Goal: Task Accomplishment & Management: Manage account settings

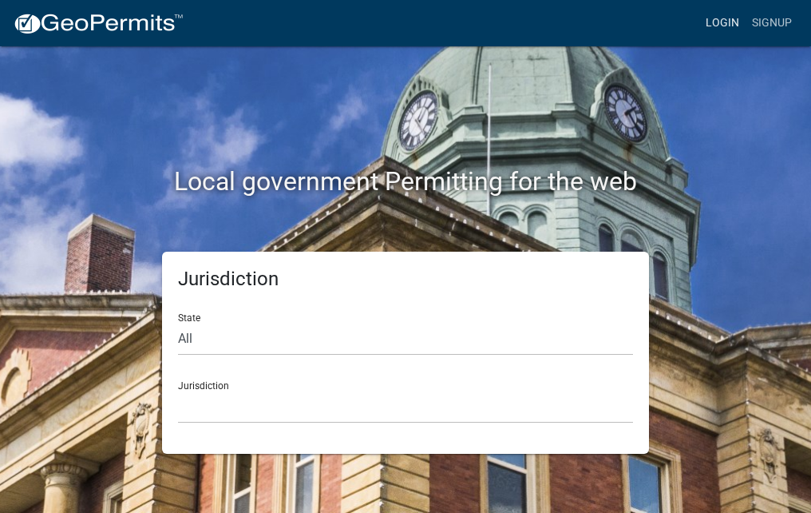
click at [728, 24] on link "Login" at bounding box center [722, 23] width 46 height 30
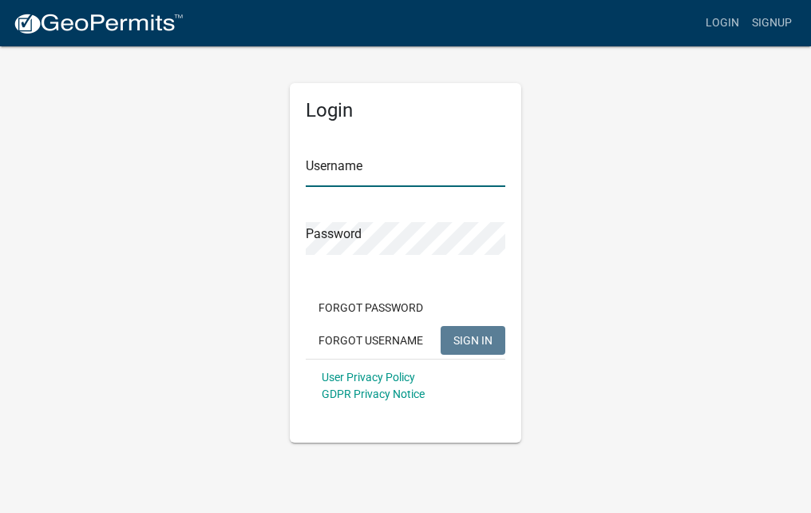
click at [345, 168] on input "Username" at bounding box center [406, 170] width 200 height 33
type input "[PERSON_NAME] Construction"
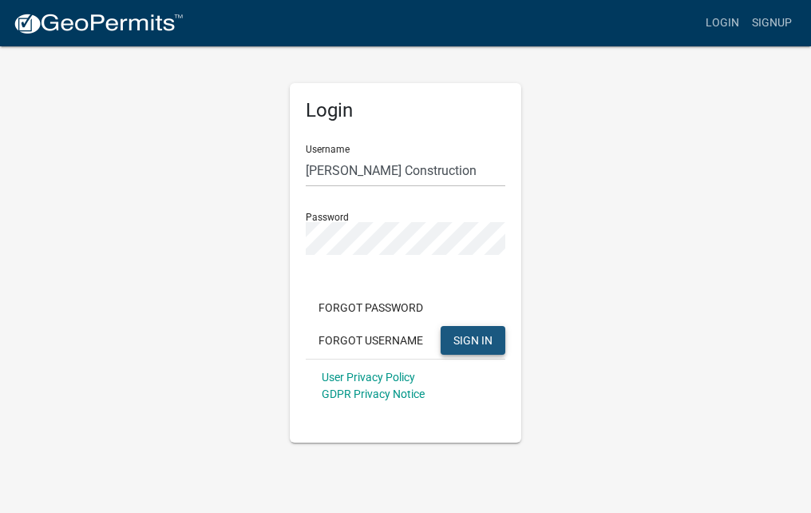
click at [466, 329] on button "SIGN IN" at bounding box center [473, 340] width 65 height 29
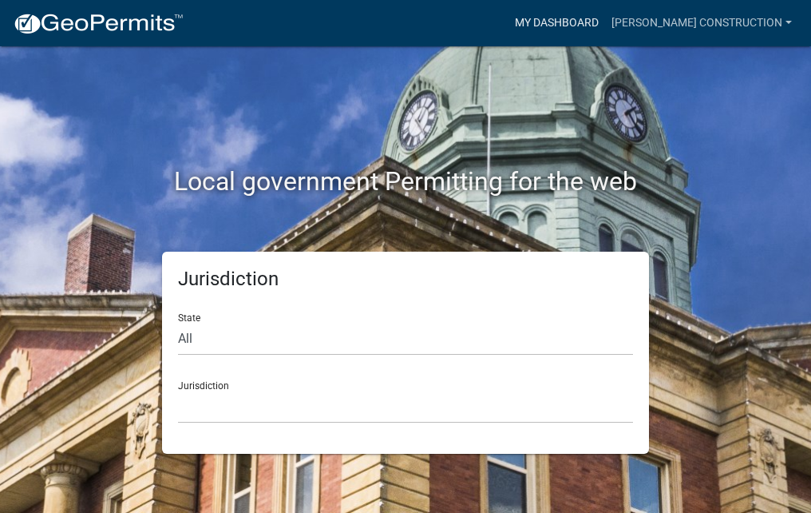
click at [593, 17] on link "My Dashboard" at bounding box center [557, 23] width 97 height 30
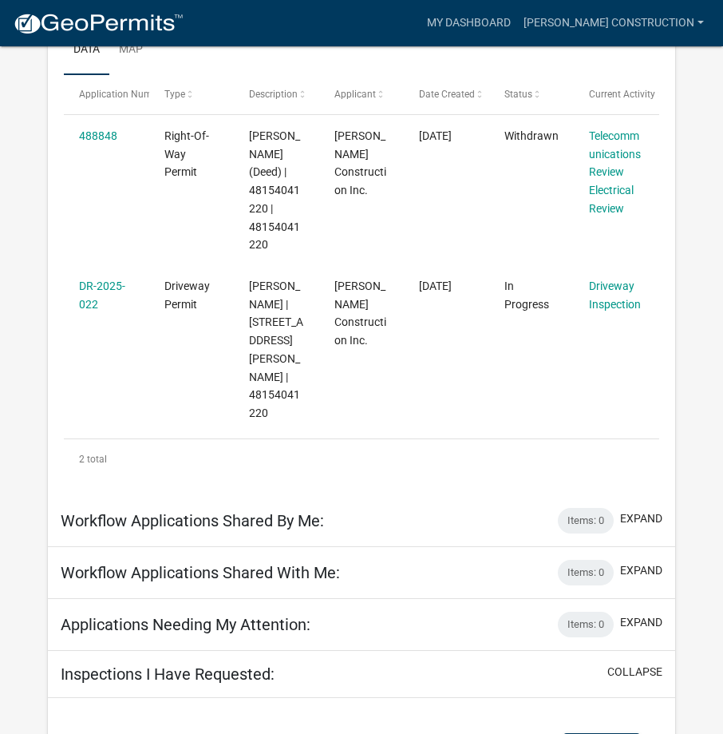
scroll to position [295, 0]
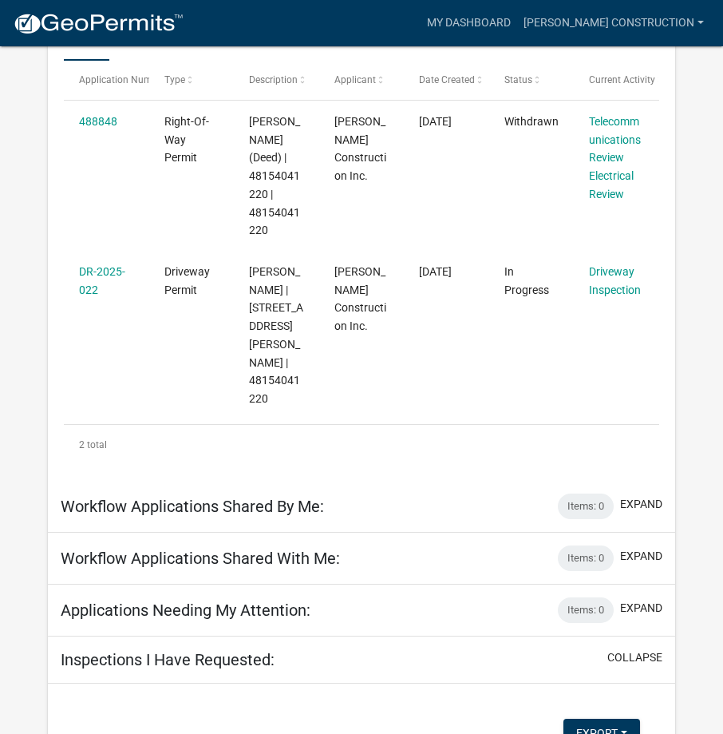
click at [274, 512] on h5 "Inspections I Have Requested:" at bounding box center [168, 659] width 214 height 19
click at [627, 512] on button "collapse" at bounding box center [635, 657] width 55 height 17
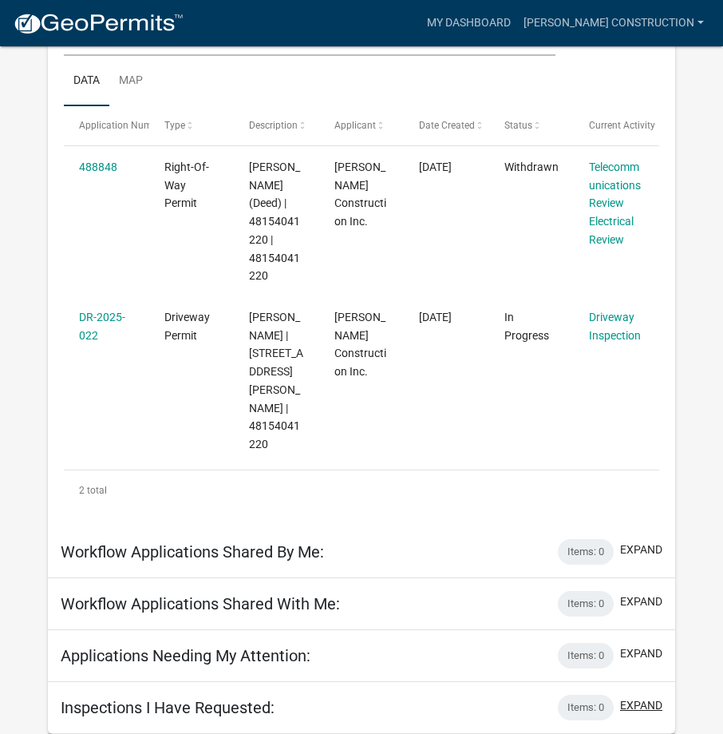
scroll to position [232, 0]
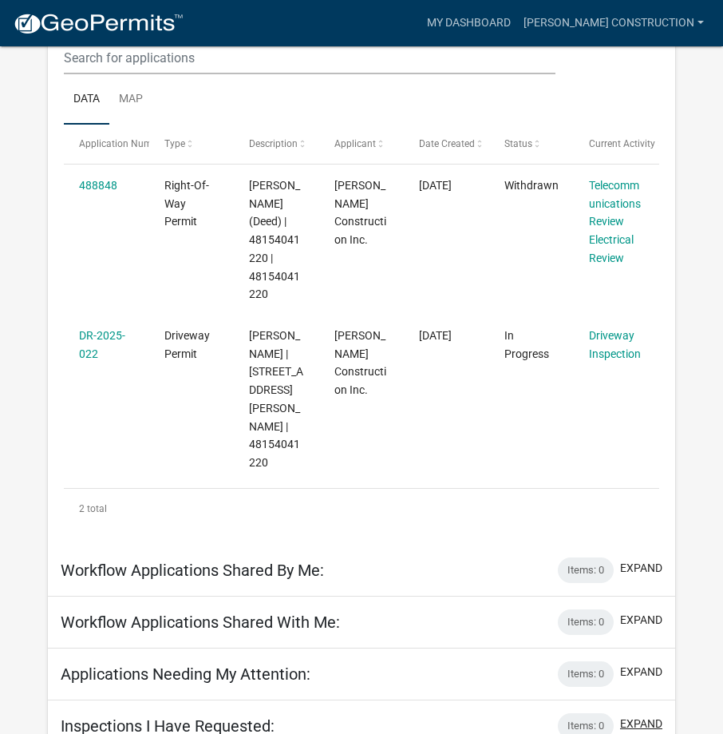
click at [643, 512] on button "expand" at bounding box center [641, 723] width 42 height 17
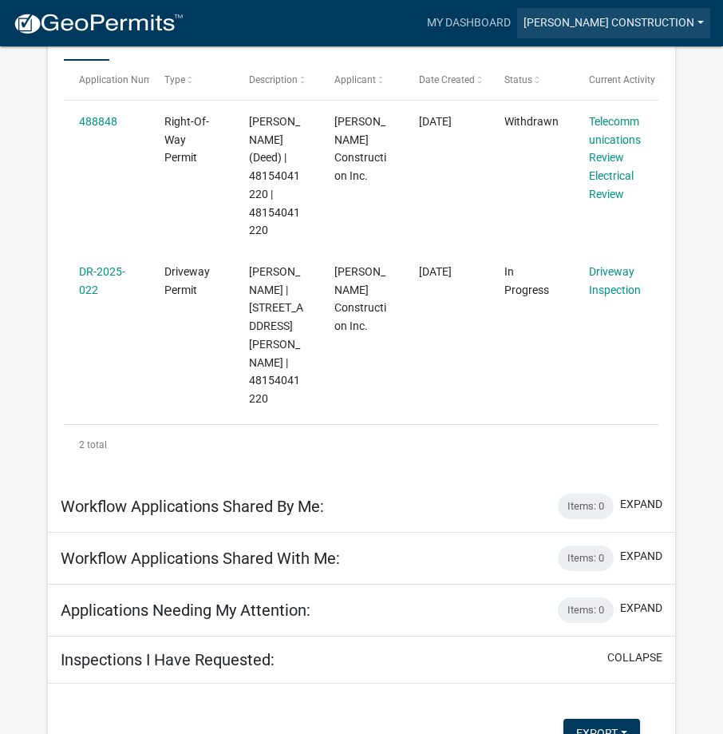
click at [708, 21] on link "[PERSON_NAME] Construction" at bounding box center [613, 23] width 193 height 30
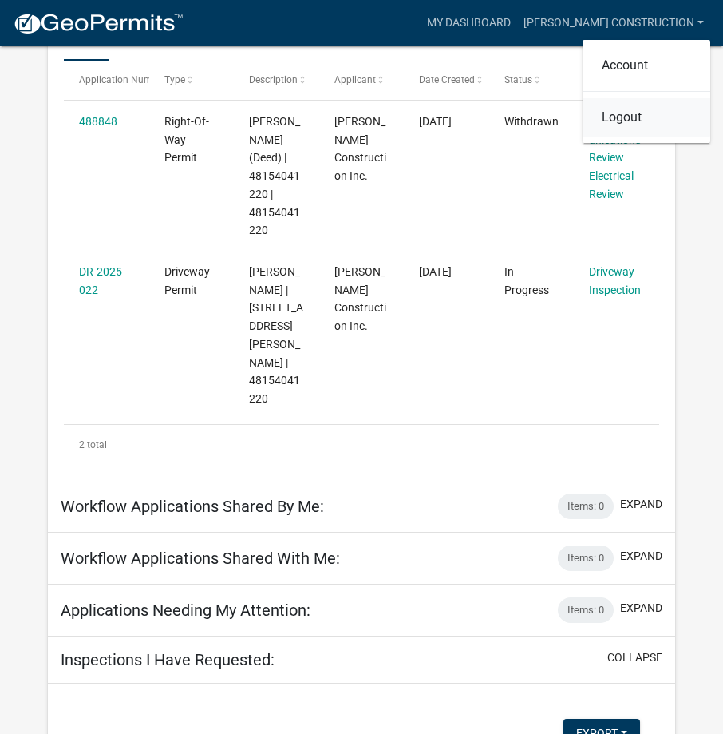
click at [626, 119] on link "Logout" at bounding box center [647, 117] width 128 height 38
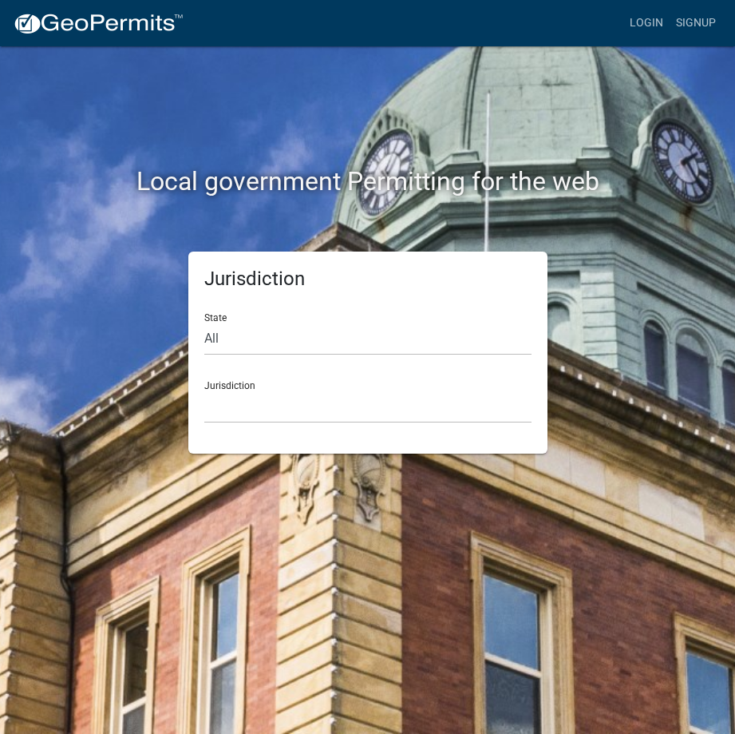
click at [683, 512] on div "Local government Permitting for the web Jurisdiction State All [US_STATE] [US_S…" at bounding box center [367, 367] width 735 height 734
click at [671, 512] on div "Local government Permitting for the web Jurisdiction State All [US_STATE] [US_S…" at bounding box center [367, 367] width 735 height 734
click at [667, 512] on div "Local government Permitting for the web Jurisdiction State All [US_STATE] [US_S…" at bounding box center [367, 367] width 735 height 734
